Goal: Information Seeking & Learning: Learn about a topic

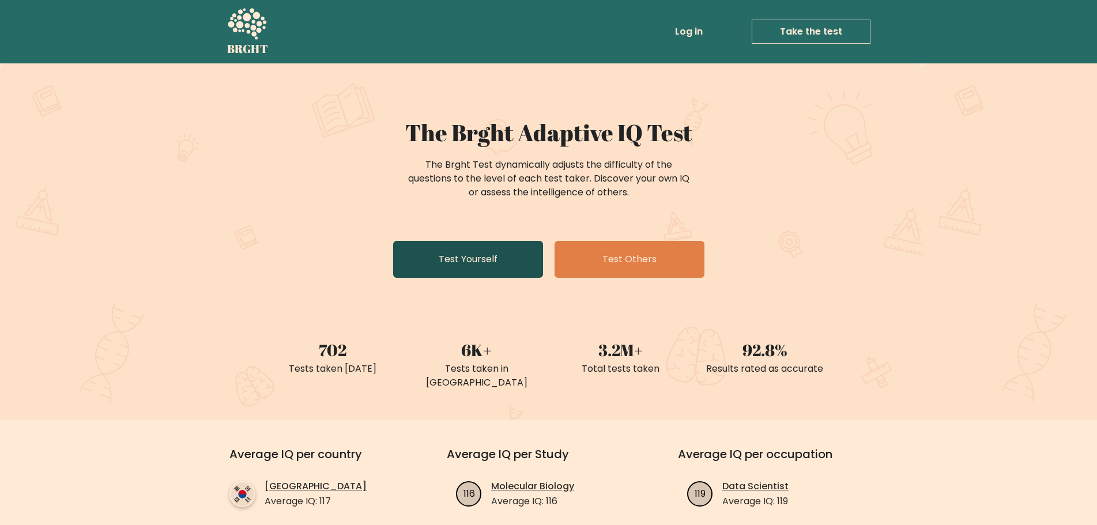
click at [470, 254] on link "Test Yourself" at bounding box center [468, 259] width 150 height 37
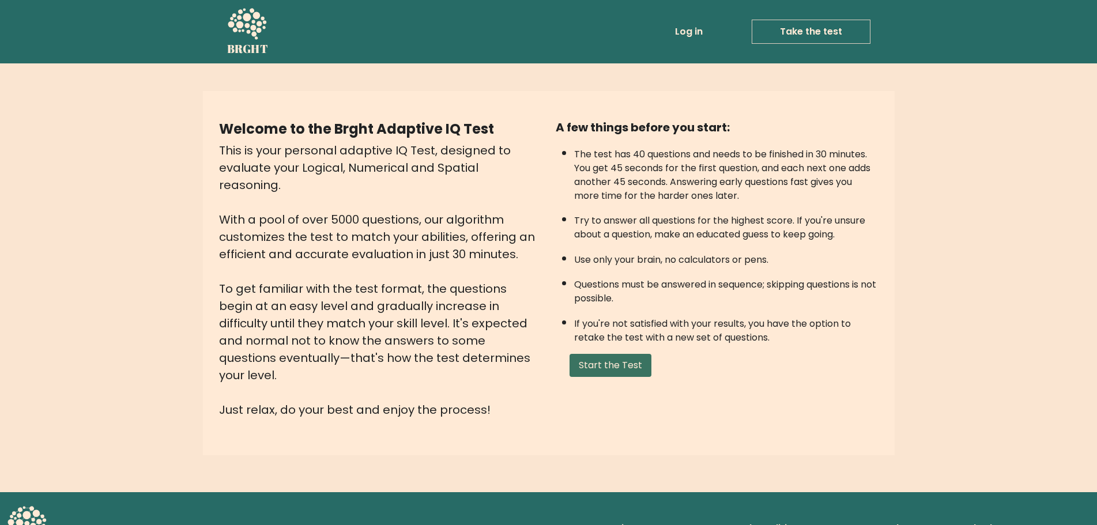
click at [632, 372] on button "Start the Test" at bounding box center [610, 365] width 82 height 23
